Goal: Navigation & Orientation: Find specific page/section

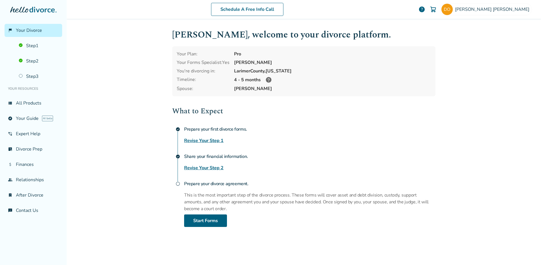
click at [207, 140] on link "Revise Your Step 1" at bounding box center [203, 140] width 39 height 7
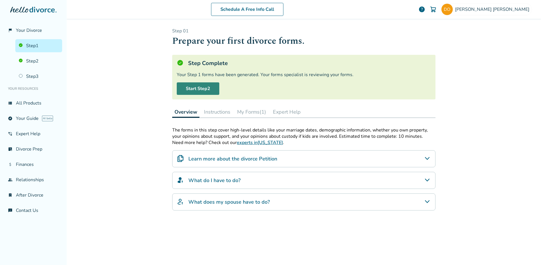
click at [199, 89] on link "Start Step 2" at bounding box center [198, 88] width 43 height 12
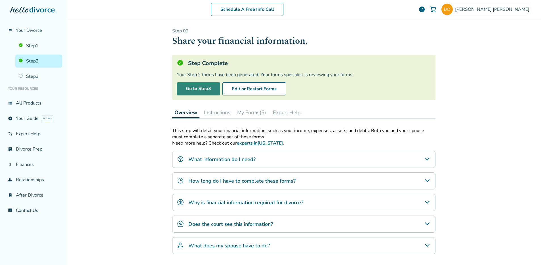
click at [199, 89] on link "Go to Step 3" at bounding box center [198, 88] width 43 height 13
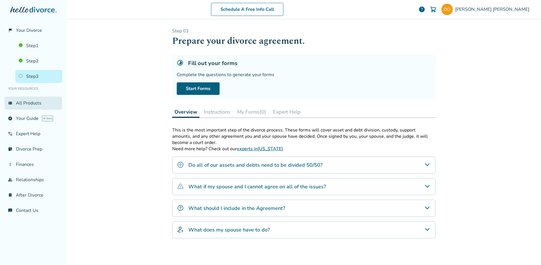
click at [24, 102] on link "view_list All Products" at bounding box center [34, 102] width 58 height 13
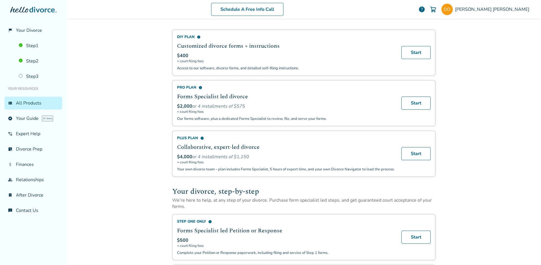
scroll to position [9, 0]
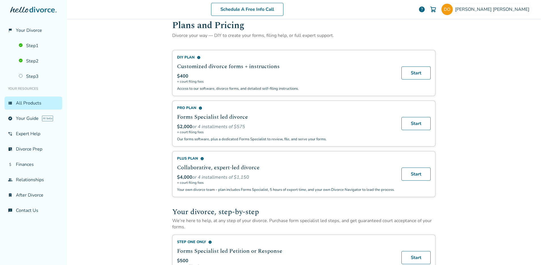
click at [436, 9] on img at bounding box center [433, 9] width 7 height 7
